Goal: Task Accomplishment & Management: Manage account settings

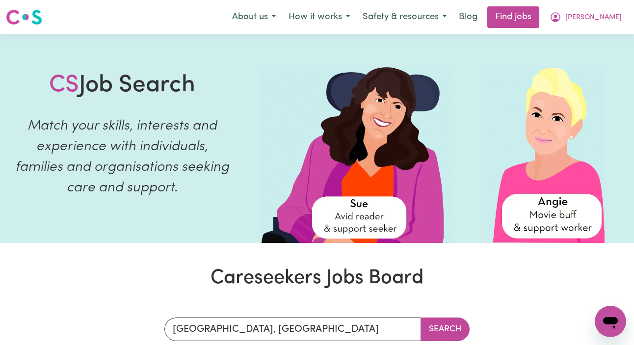
scroll to position [264, 0]
click at [584, 24] on button "[PERSON_NAME]" at bounding box center [586, 17] width 85 height 21
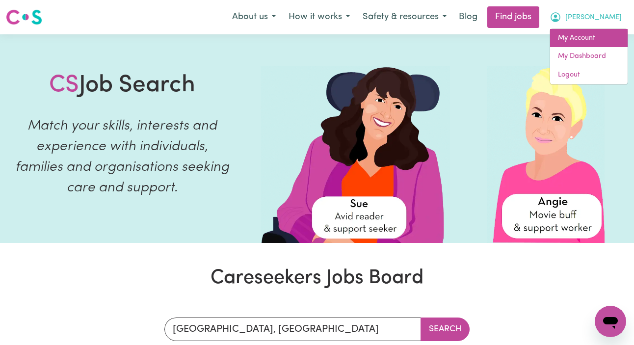
click at [582, 36] on link "My Account" at bounding box center [590, 38] width 78 height 19
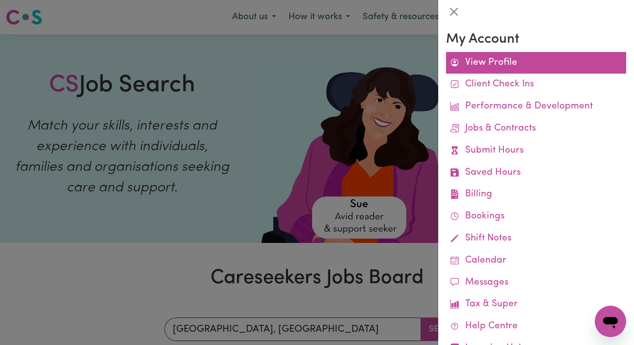
click at [531, 66] on link "View Profile" at bounding box center [536, 63] width 180 height 22
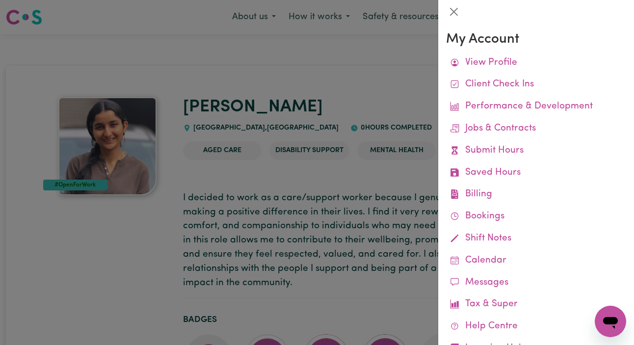
click at [399, 105] on div at bounding box center [317, 172] width 634 height 345
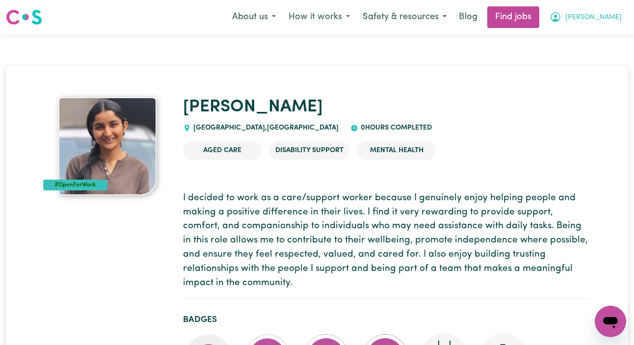
click at [605, 23] on button "[PERSON_NAME]" at bounding box center [586, 17] width 85 height 21
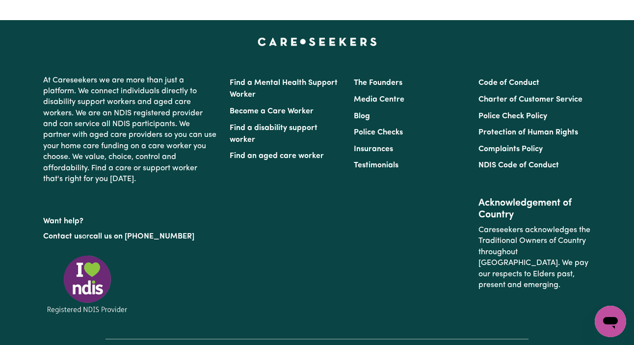
scroll to position [1846, 0]
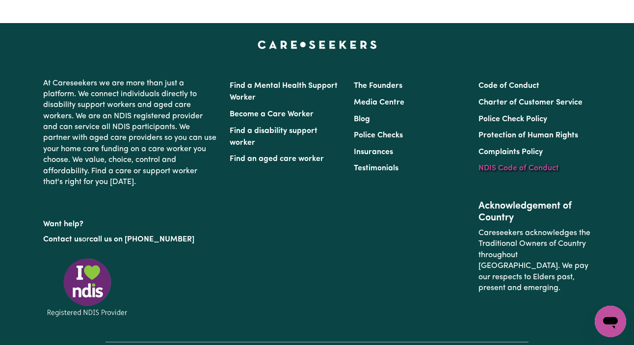
click at [521, 165] on link "NDIS Code of Conduct" at bounding box center [519, 169] width 81 height 8
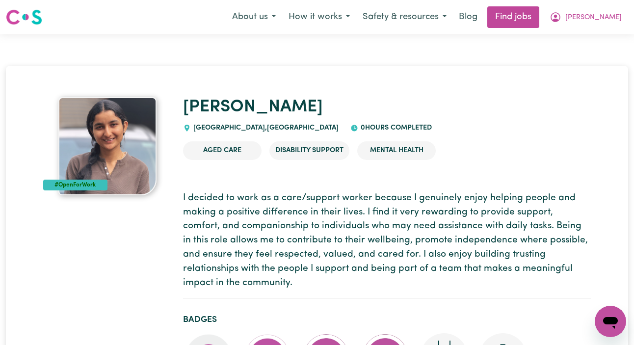
scroll to position [0, 0]
click at [598, 15] on button "[PERSON_NAME]" at bounding box center [586, 17] width 85 height 21
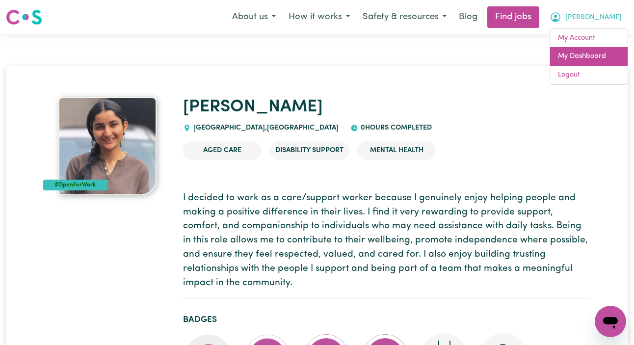
click at [578, 52] on link "My Dashboard" at bounding box center [590, 56] width 78 height 19
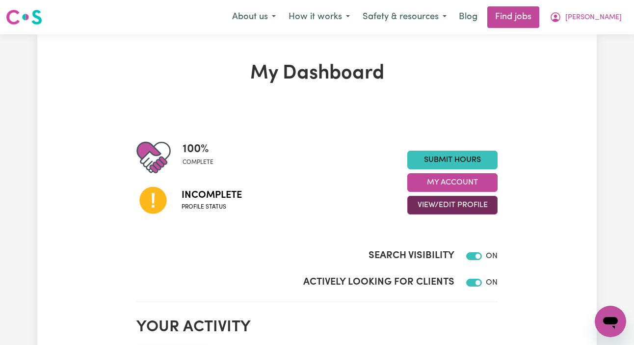
click at [438, 211] on button "View/Edit Profile" at bounding box center [453, 205] width 90 height 19
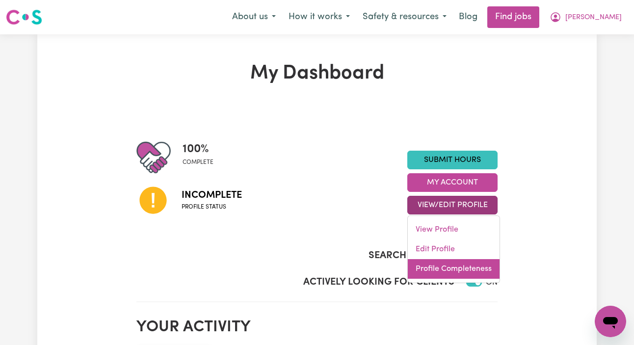
click at [438, 269] on link "Profile Completeness" at bounding box center [454, 269] width 92 height 20
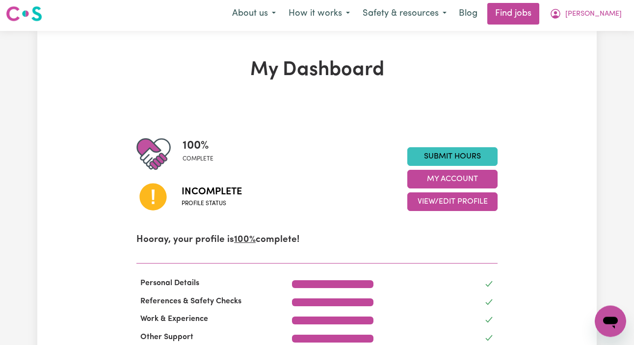
scroll to position [6, 0]
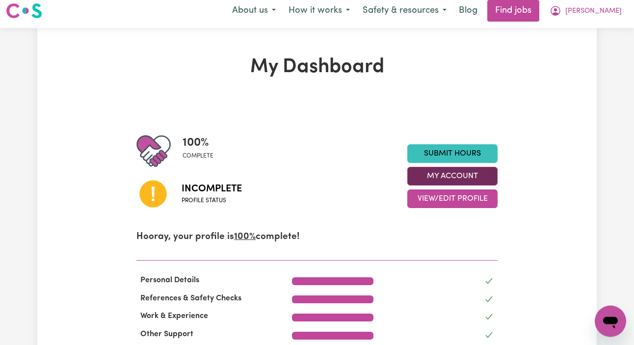
click at [433, 180] on button "My Account" at bounding box center [453, 176] width 90 height 19
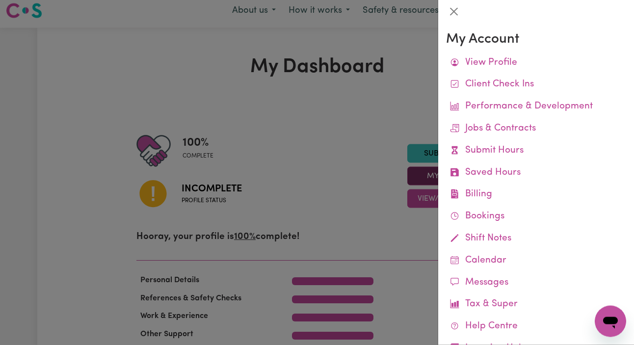
scroll to position [0, 0]
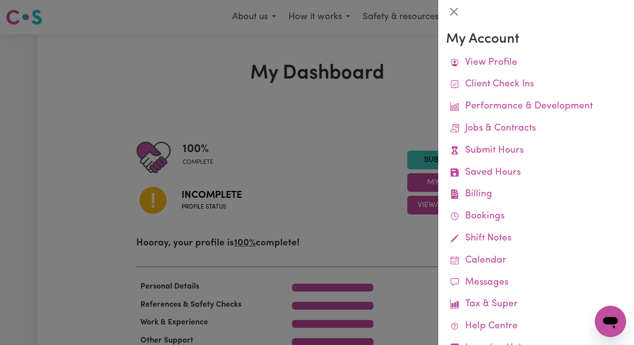
click at [342, 188] on div at bounding box center [317, 172] width 634 height 345
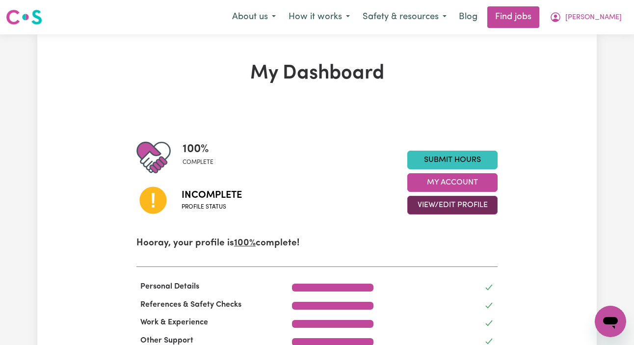
click at [425, 202] on button "View/Edit Profile" at bounding box center [453, 205] width 90 height 19
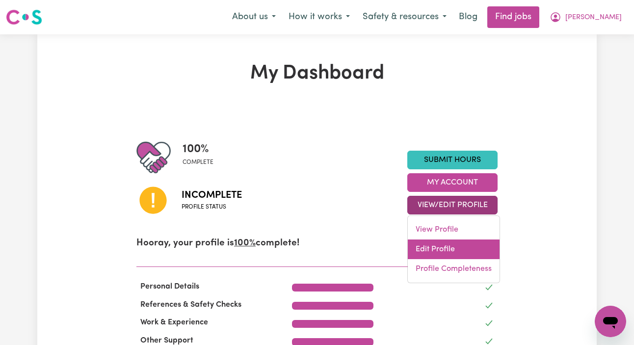
click at [465, 257] on link "Edit Profile" at bounding box center [454, 250] width 92 height 20
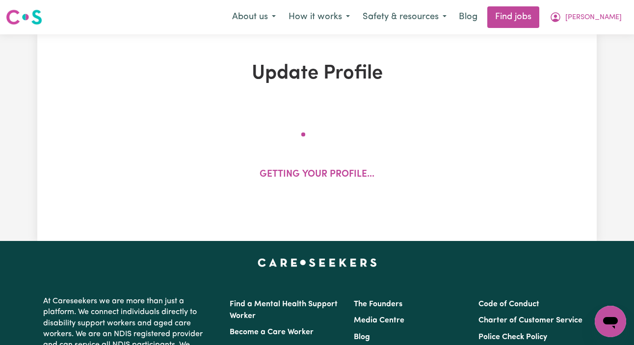
select select "[DEMOGRAPHIC_DATA]"
select select "Student Visa"
select select "Studying a healthcare related degree or qualification"
select select "37"
select select "40"
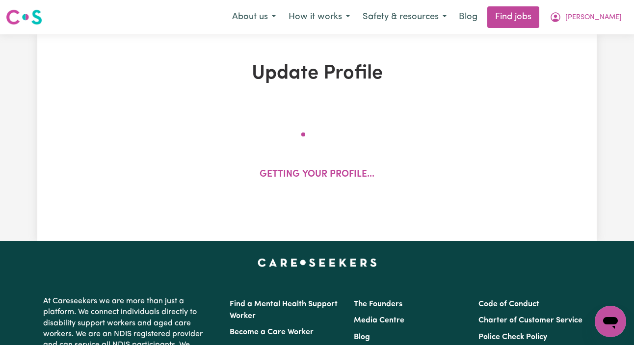
select select "40"
select select "60"
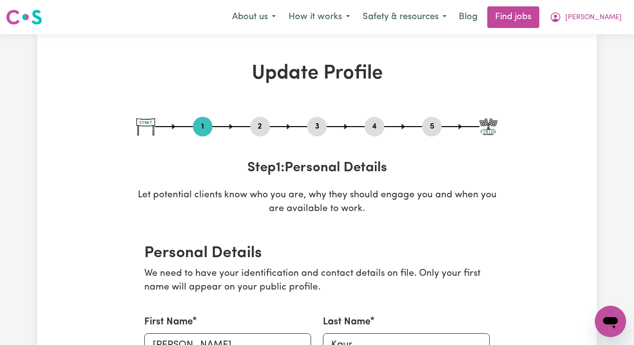
click at [265, 132] on button "2" at bounding box center [260, 126] width 20 height 13
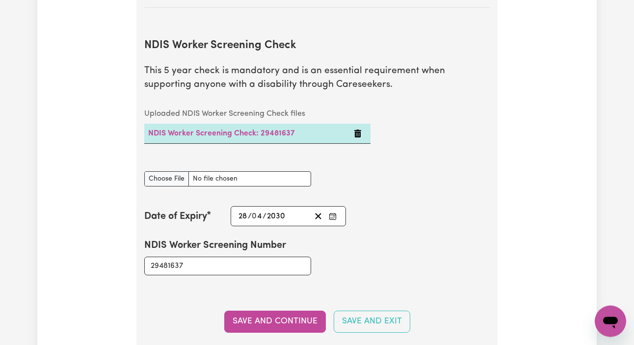
scroll to position [1306, 0]
click at [355, 130] on icon "Delete NDIS Worker Screening Check: 29481637" at bounding box center [358, 134] width 7 height 8
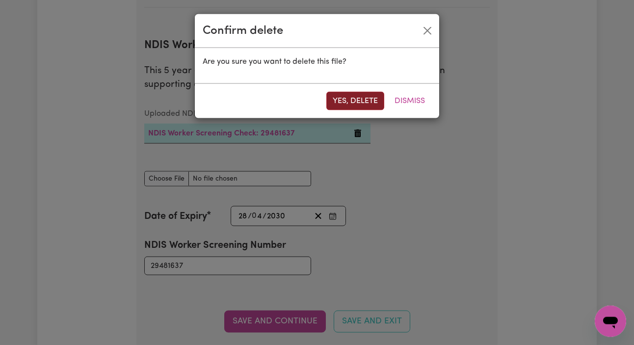
click at [368, 105] on button "Yes, delete" at bounding box center [356, 101] width 58 height 19
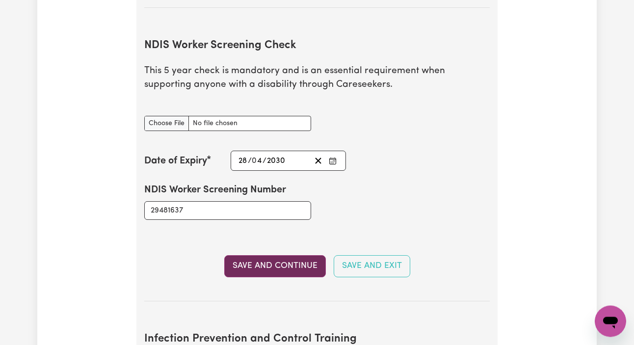
click at [271, 268] on button "Save and Continue" at bounding box center [275, 266] width 102 height 22
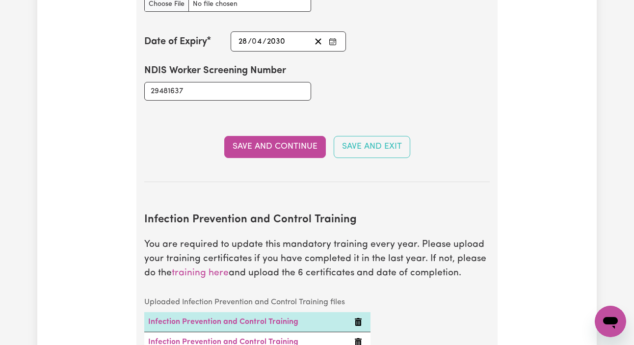
scroll to position [1199, 0]
